Goal: Ask a question

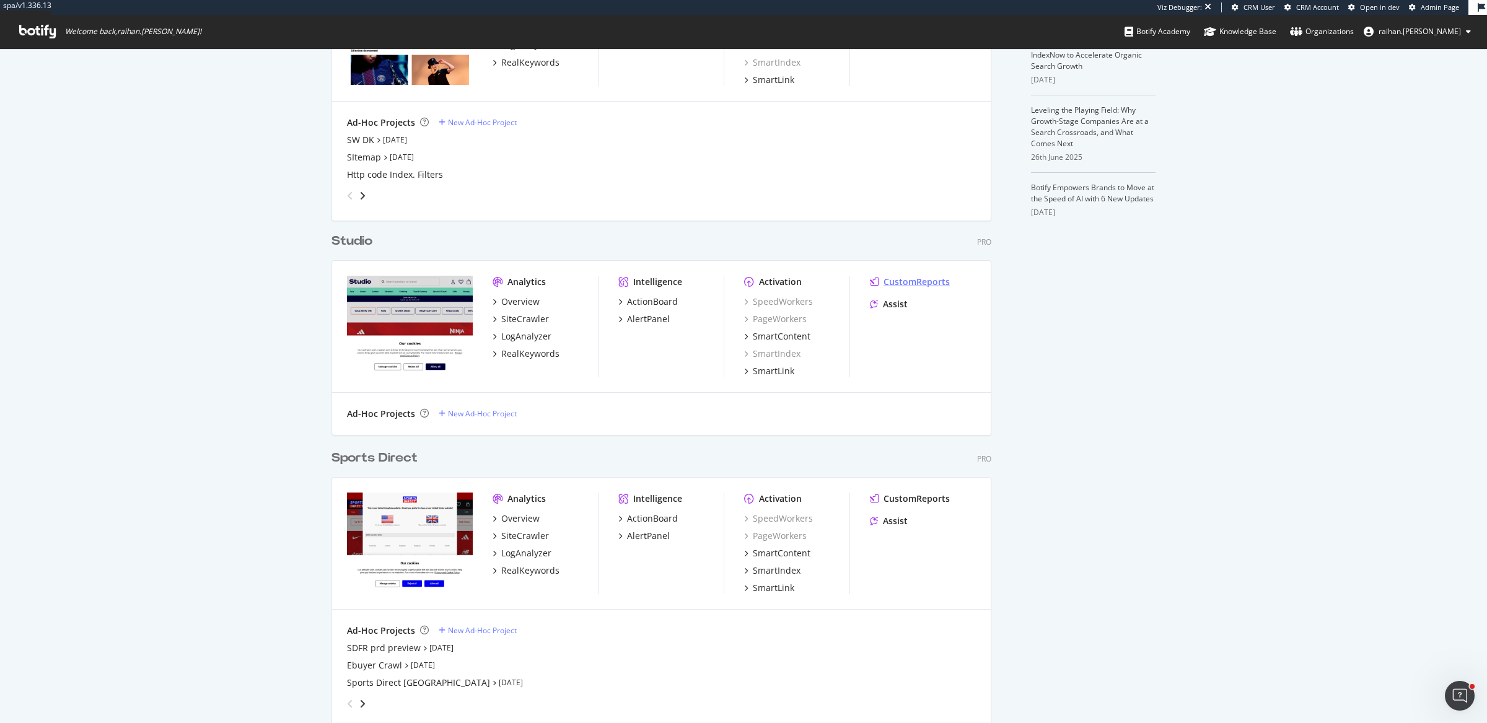
scroll to position [481, 0]
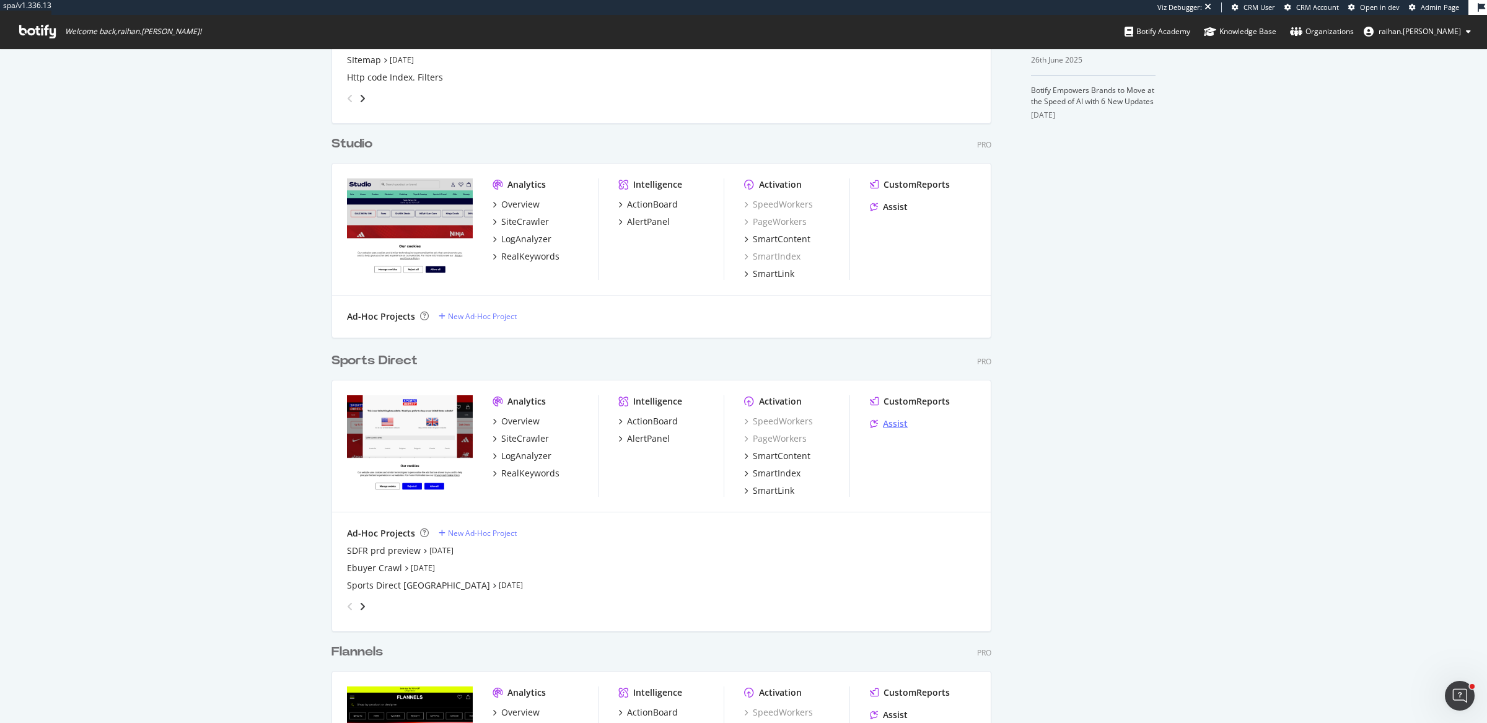
click at [890, 425] on div "Assist" at bounding box center [895, 424] width 25 height 12
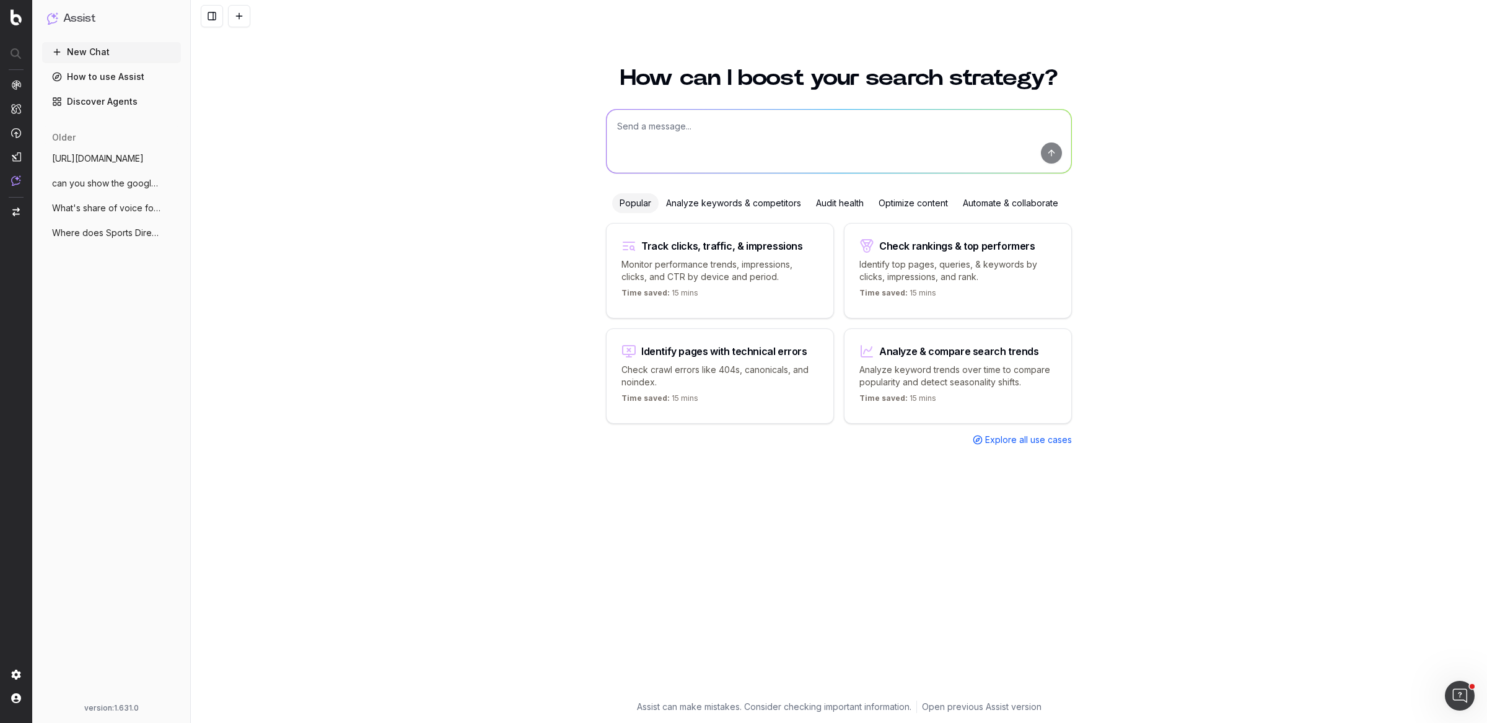
click at [716, 114] on textarea at bounding box center [839, 141] width 465 height 63
type textarea "what is a -152 HTTP response code"
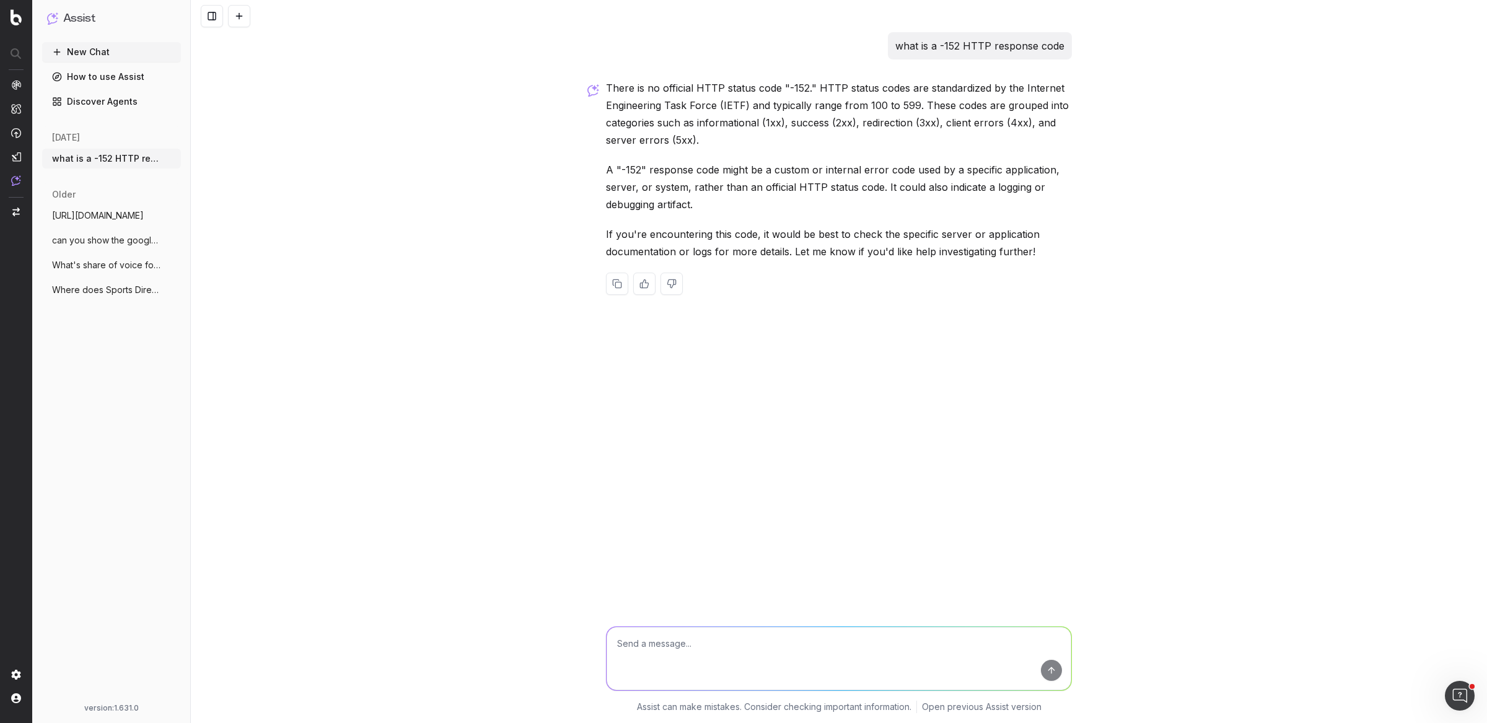
click at [973, 43] on p "what is a -152 HTTP response code" at bounding box center [979, 45] width 169 height 17
copy p "what is a -152 HTTP response code"
